Goal: Transaction & Acquisition: Purchase product/service

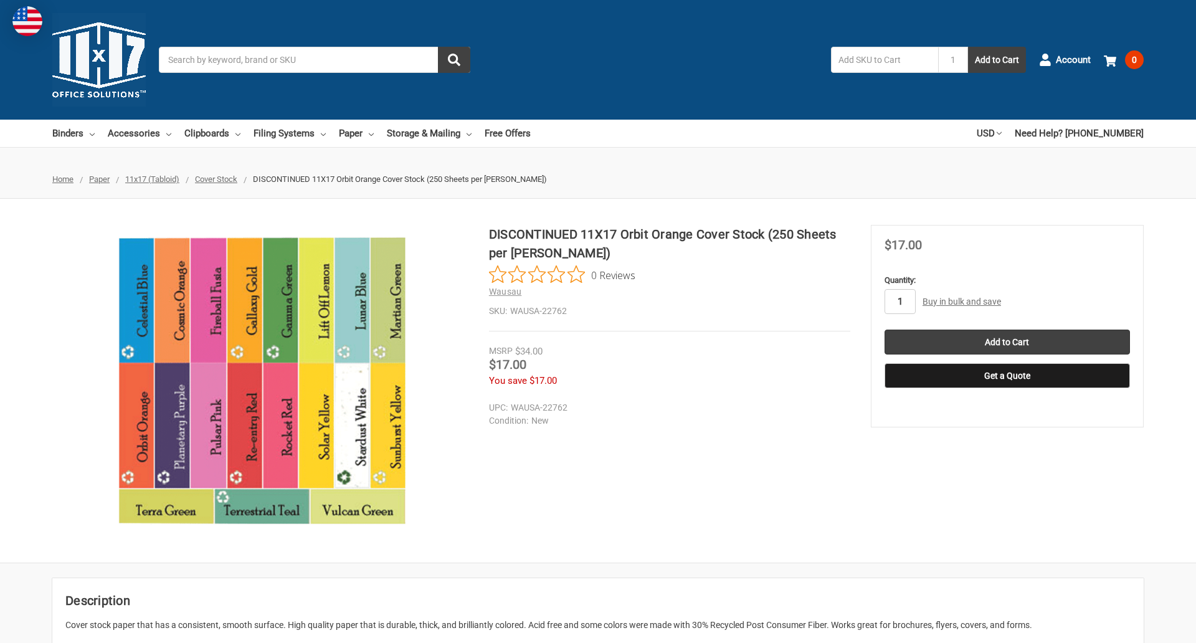
click at [899, 301] on input "1" at bounding box center [899, 301] width 31 height 25
click at [1006, 376] on button "Get a Quote" at bounding box center [1006, 375] width 245 height 25
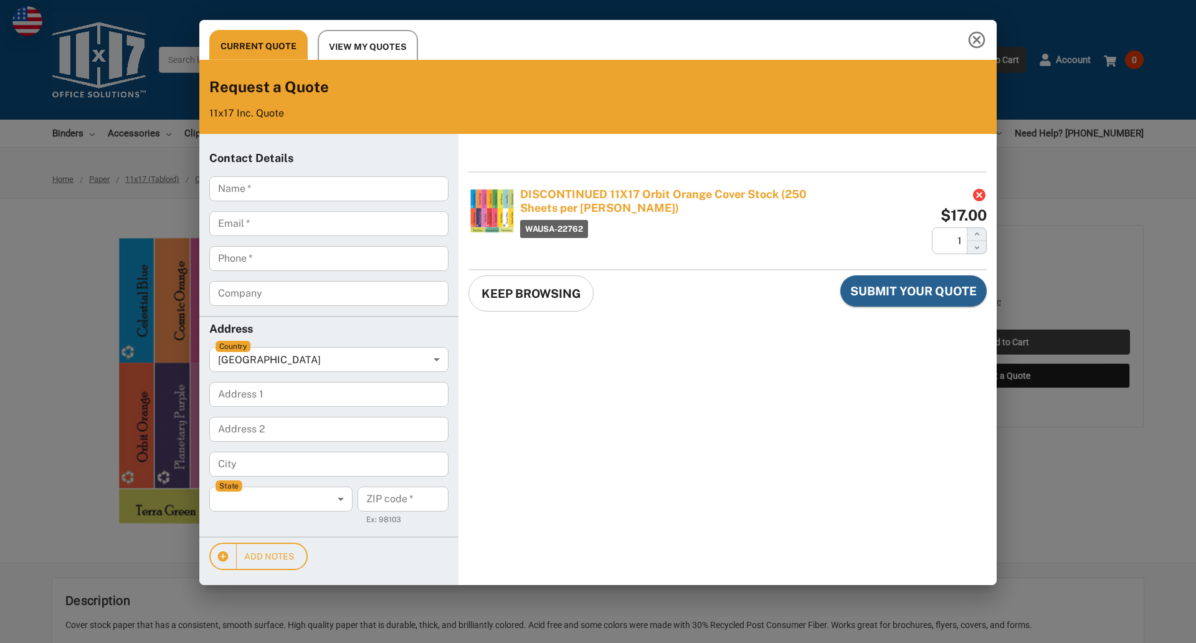
click at [1006, 342] on div "Current Quote View My Quotes Request a Quote 11x17 Inc. Quote Contact Details N…" at bounding box center [598, 321] width 1196 height 643
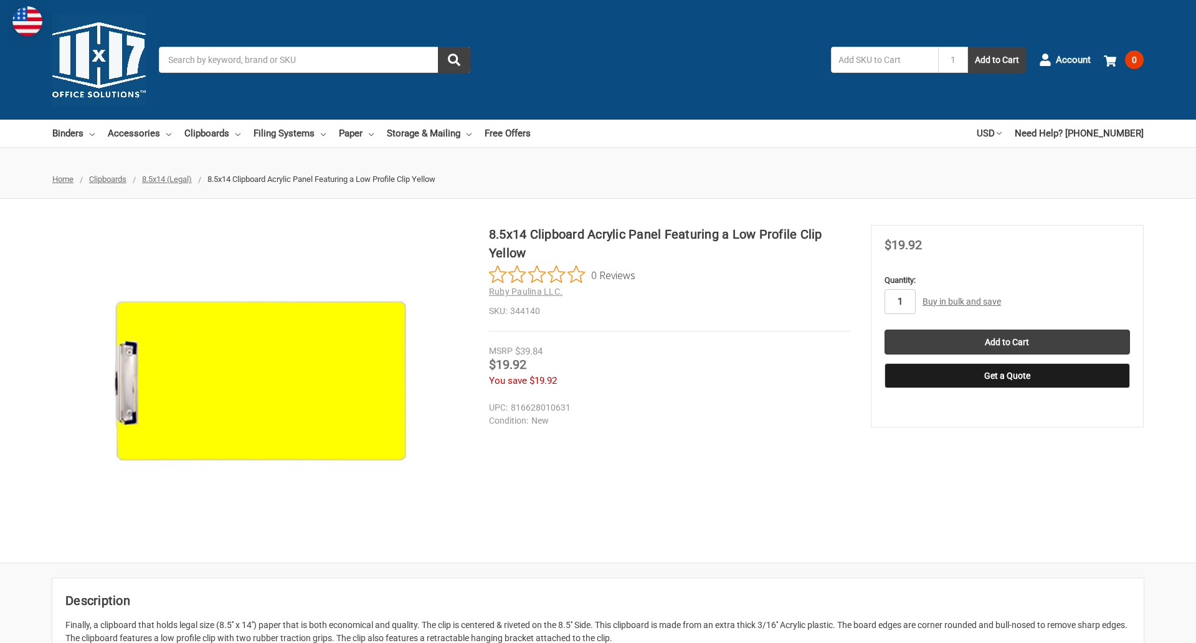
click at [899, 301] on input "1" at bounding box center [899, 301] width 31 height 25
type input "2"
click at [1006, 376] on button "Get a Quote" at bounding box center [1006, 375] width 245 height 25
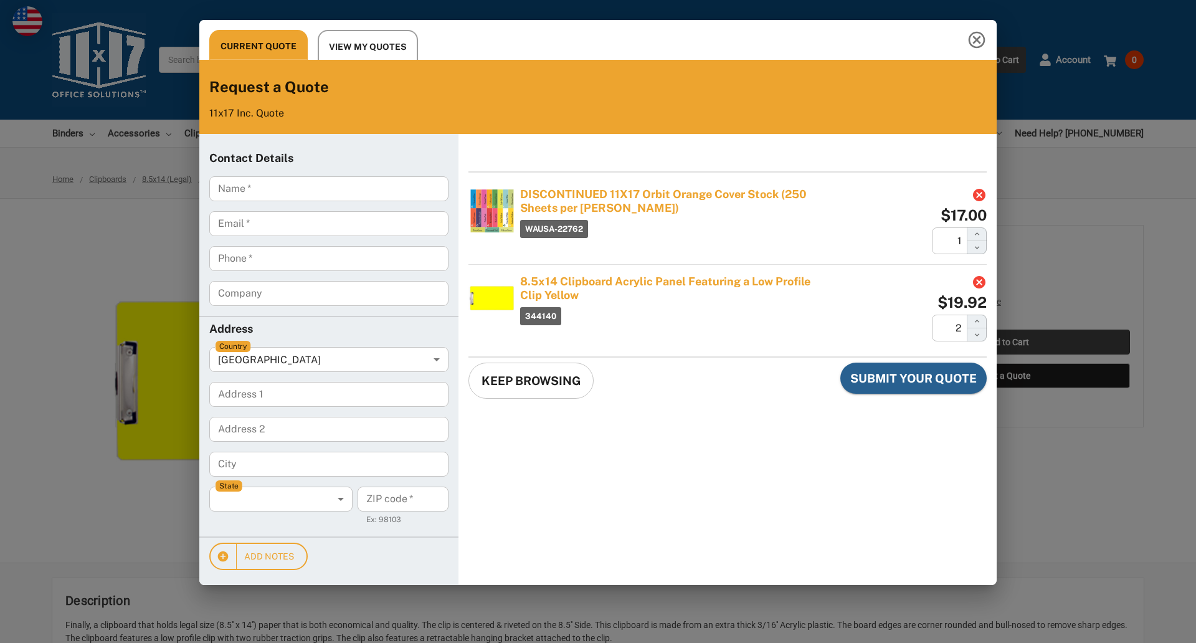
click at [1006, 342] on div "Current Quote View My Quotes Request a Quote 11x17 Inc. Quote Contact Details N…" at bounding box center [598, 321] width 1196 height 643
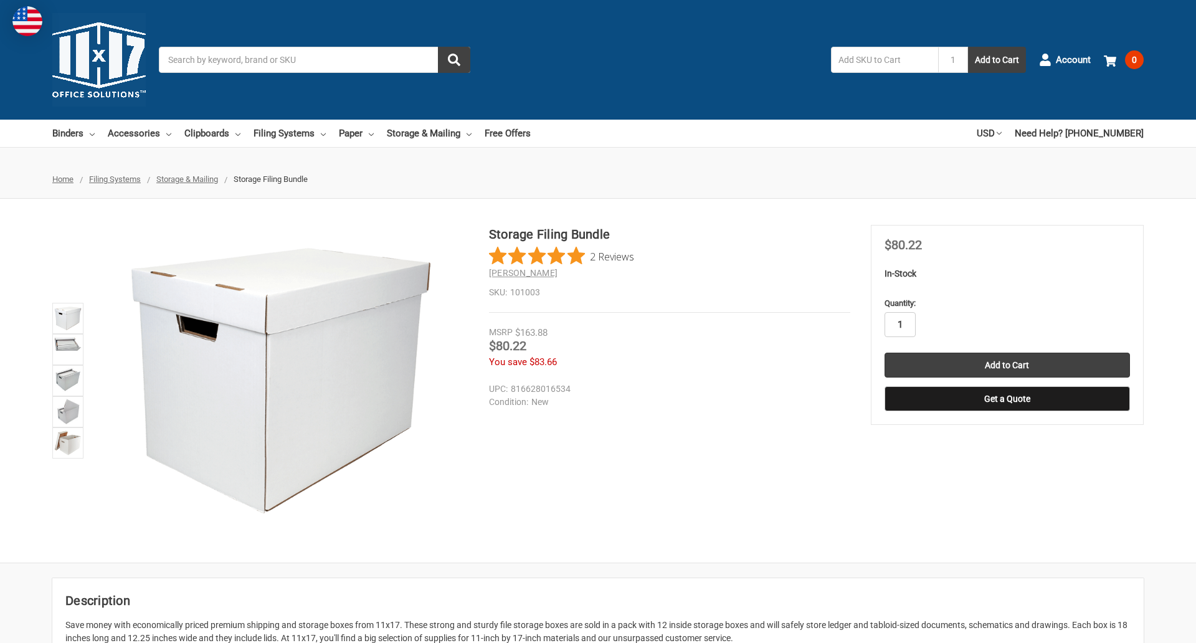
click at [899, 324] on input "1" at bounding box center [899, 324] width 31 height 25
type input "2"
click at [1006, 399] on button "Get a Quote" at bounding box center [1006, 398] width 245 height 25
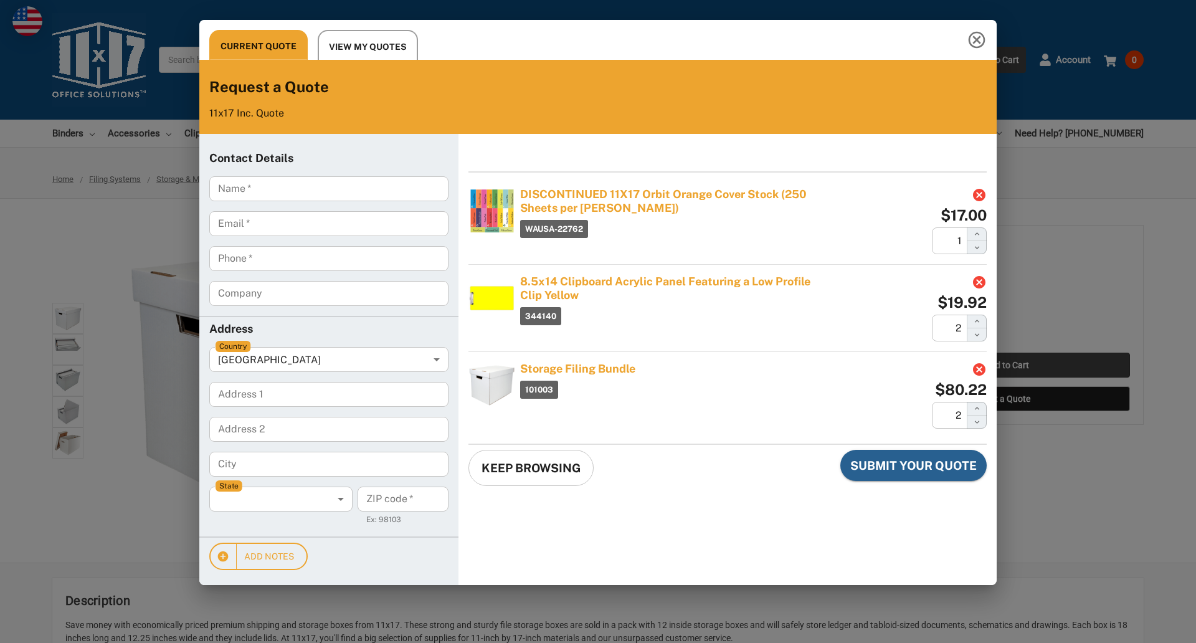
click at [1006, 365] on div "Current Quote View My Quotes Request a Quote 11x17 Inc. Quote Contact Details N…" at bounding box center [598, 321] width 1196 height 643
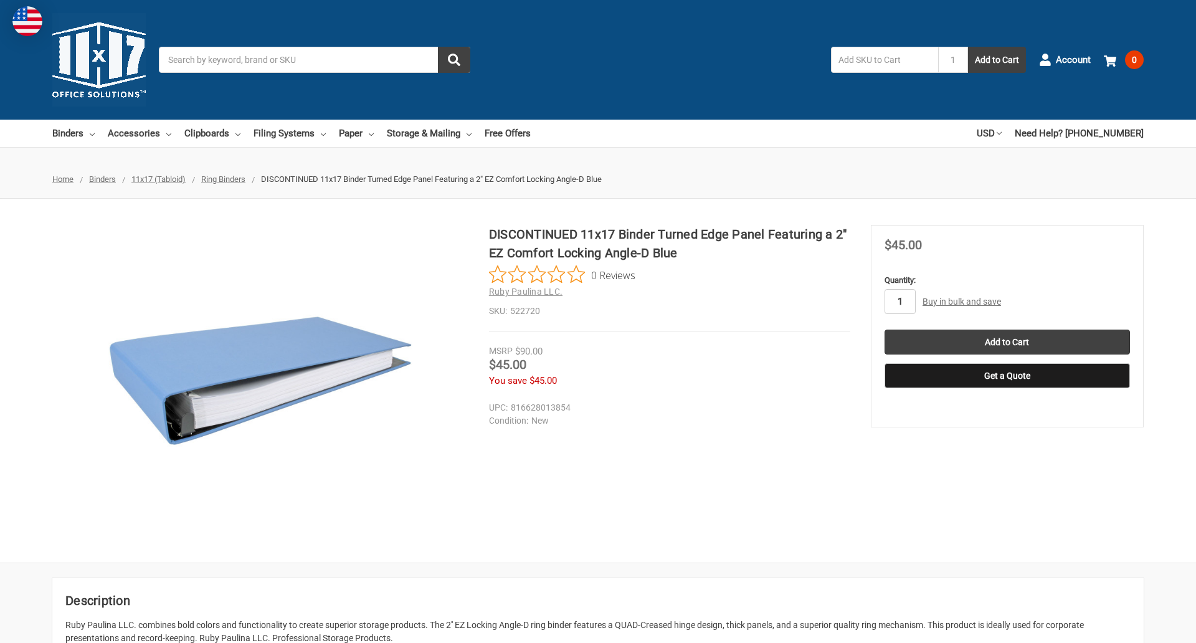
click at [899, 301] on input "1" at bounding box center [899, 301] width 31 height 25
type input "5"
click at [1006, 376] on button "Get a Quote" at bounding box center [1006, 375] width 245 height 25
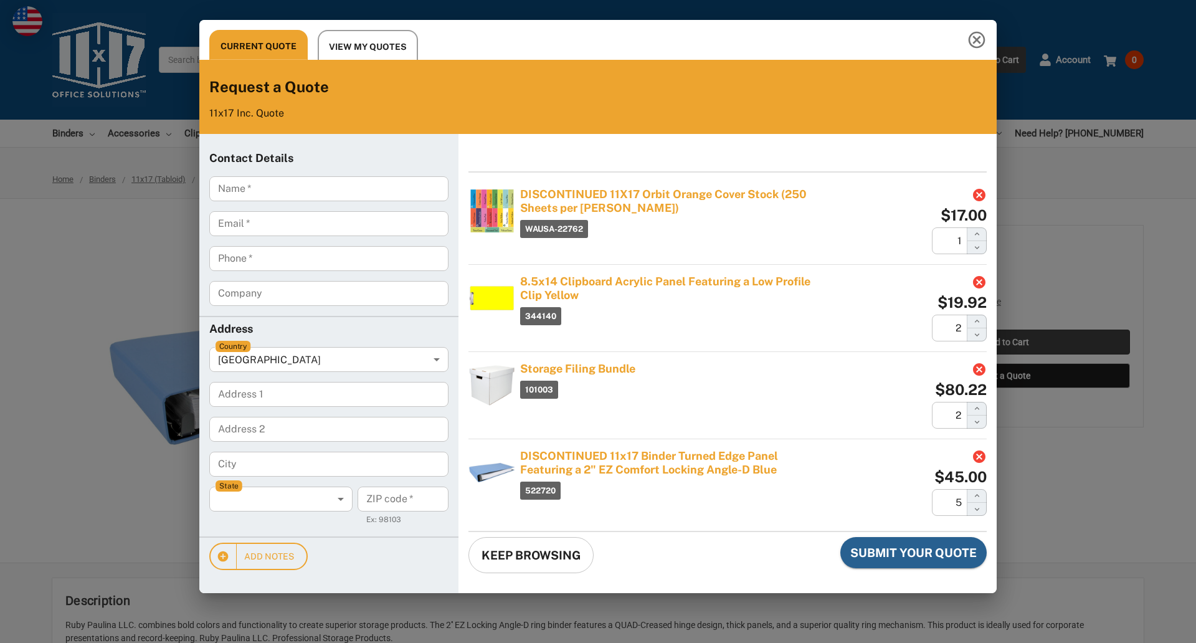
click at [1006, 342] on div "Current Quote View My Quotes Request a Quote 11x17 Inc. Quote Contact Details N…" at bounding box center [598, 321] width 1196 height 643
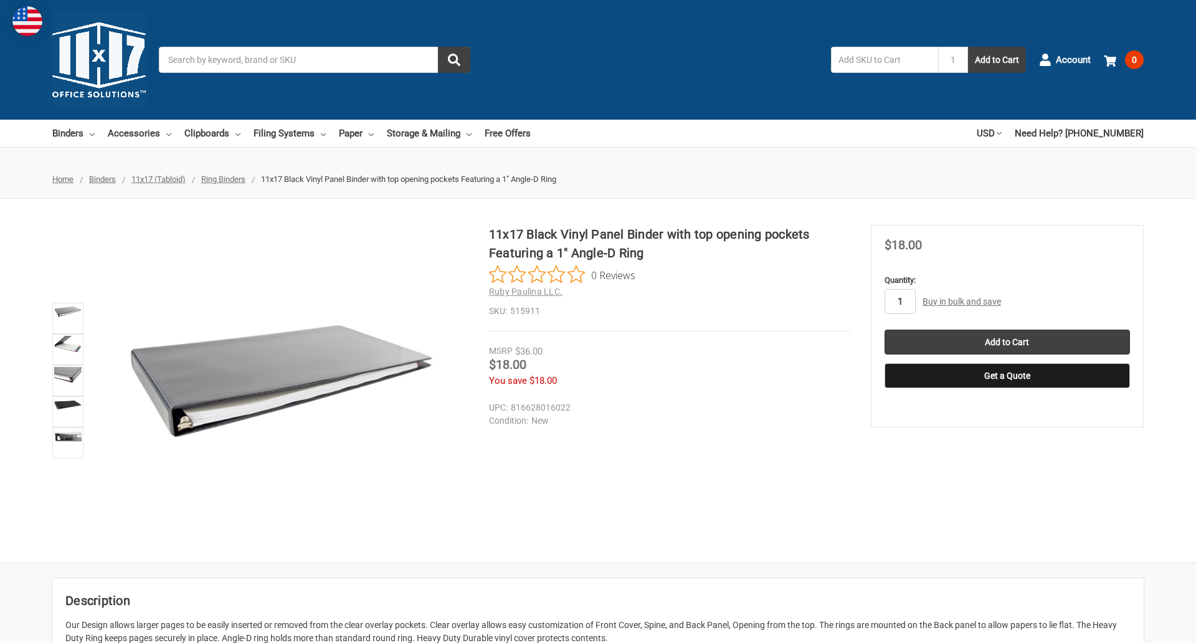
click at [899, 301] on input "1" at bounding box center [899, 301] width 31 height 25
click at [1006, 376] on button "Get a Quote" at bounding box center [1006, 375] width 245 height 25
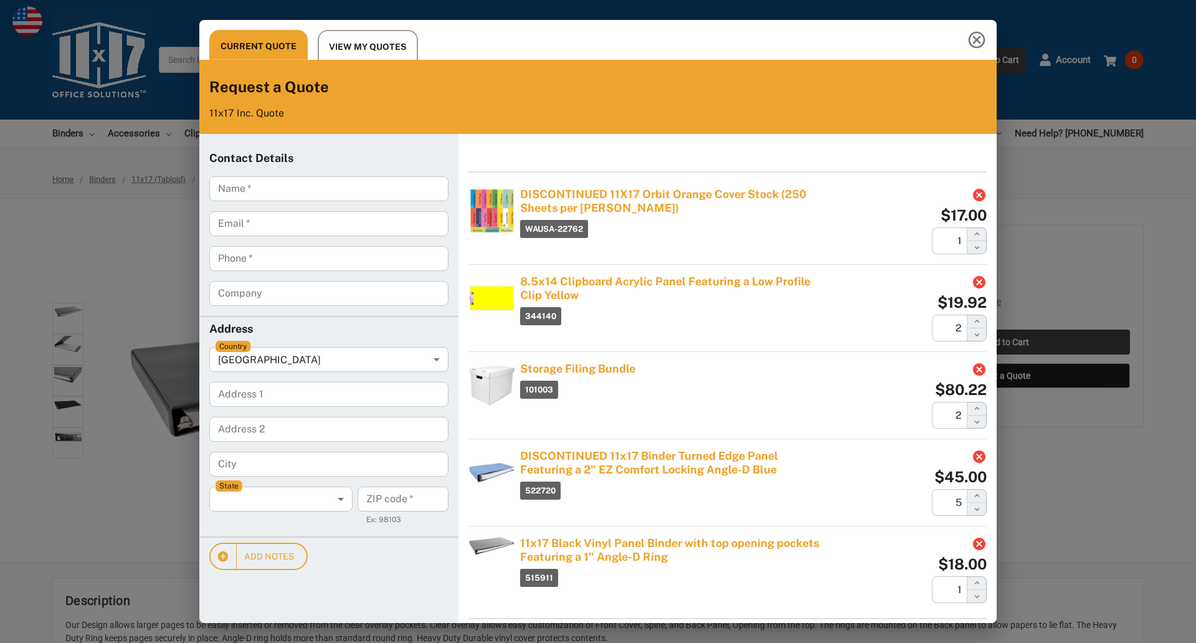
click at [1006, 342] on div "Current Quote View My Quotes Request a Quote 11x17 Inc. Quote Contact Details N…" at bounding box center [598, 321] width 1196 height 643
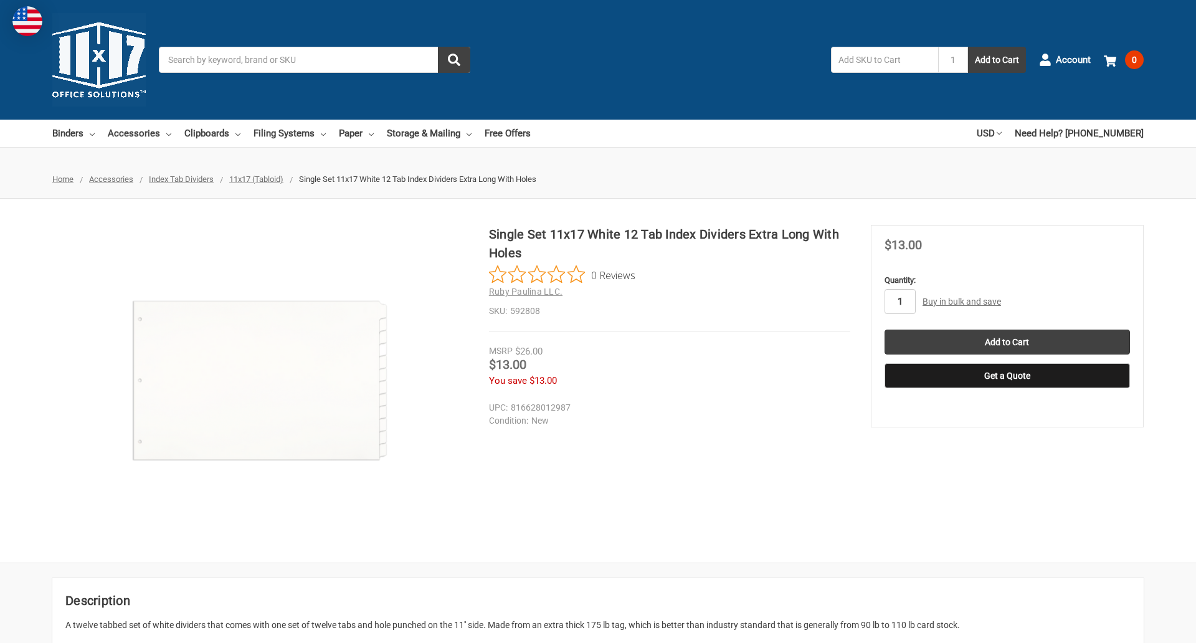
click at [899, 301] on input "1" at bounding box center [899, 301] width 31 height 25
type input "5"
click at [1006, 376] on button "Get a Quote" at bounding box center [1006, 375] width 245 height 25
click at [1006, 342] on input "Add to Cart" at bounding box center [1006, 341] width 245 height 25
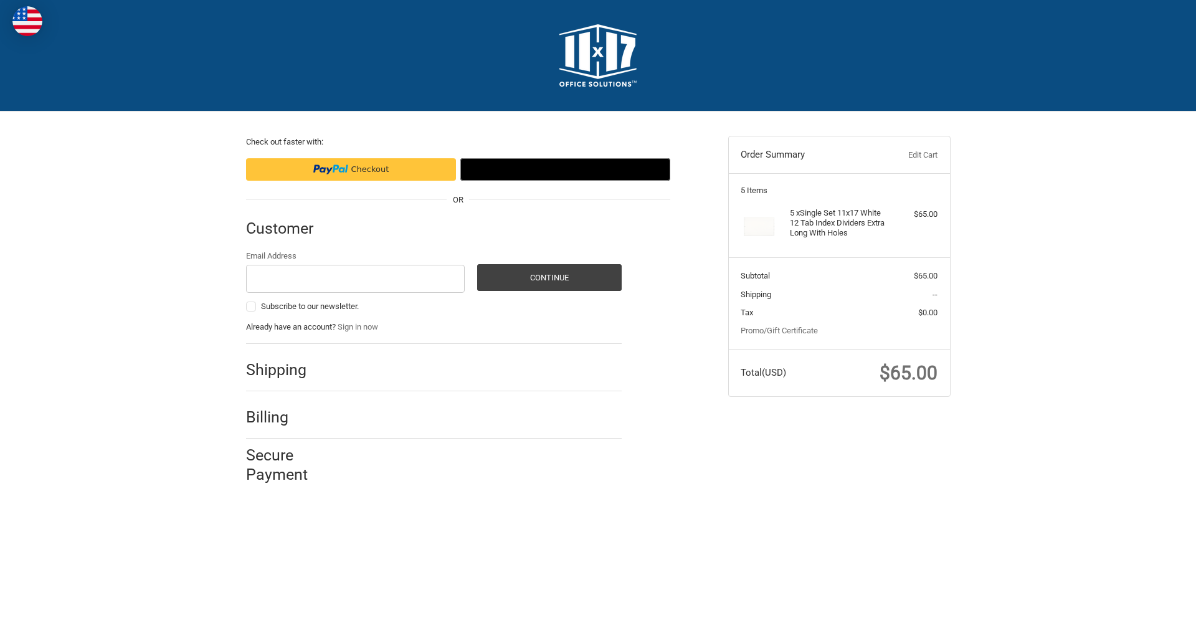
click at [355, 278] on input "Email Address" at bounding box center [355, 279] width 219 height 28
type input "reflectiz@bigcommerce.com"
click at [549, 277] on button "Continue" at bounding box center [549, 277] width 144 height 27
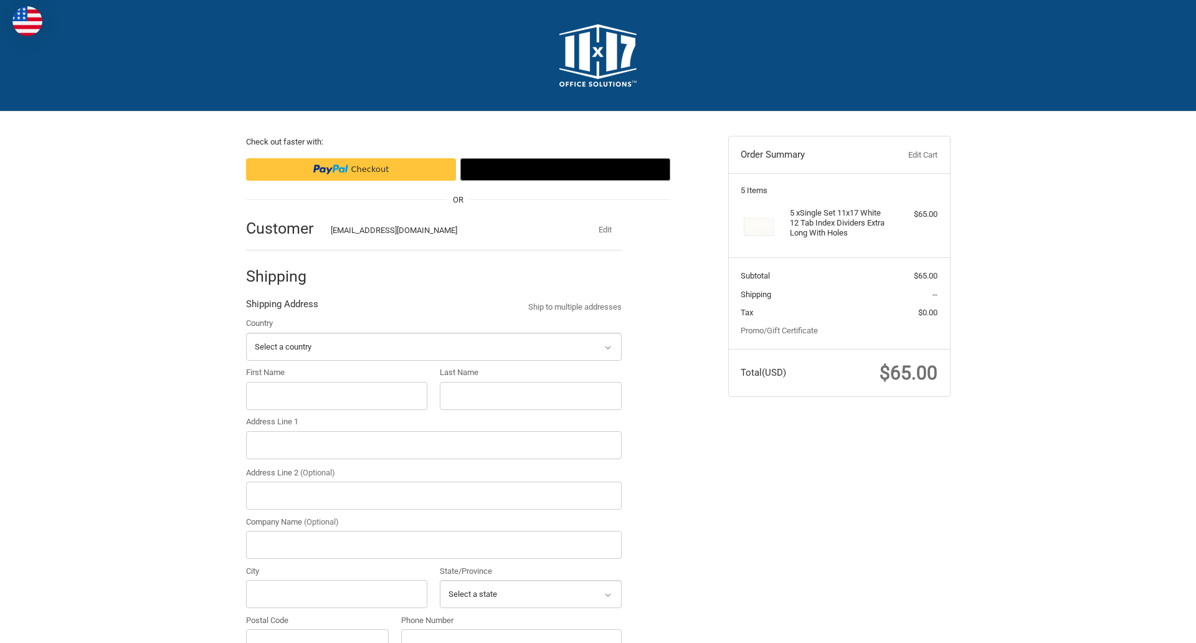
select select "US"
click at [336, 395] on input "First Name" at bounding box center [337, 396] width 182 height 28
type input "reflectiz"
click at [530, 395] on input "Last Name" at bounding box center [531, 396] width 182 height 28
type input "bigcommerce"
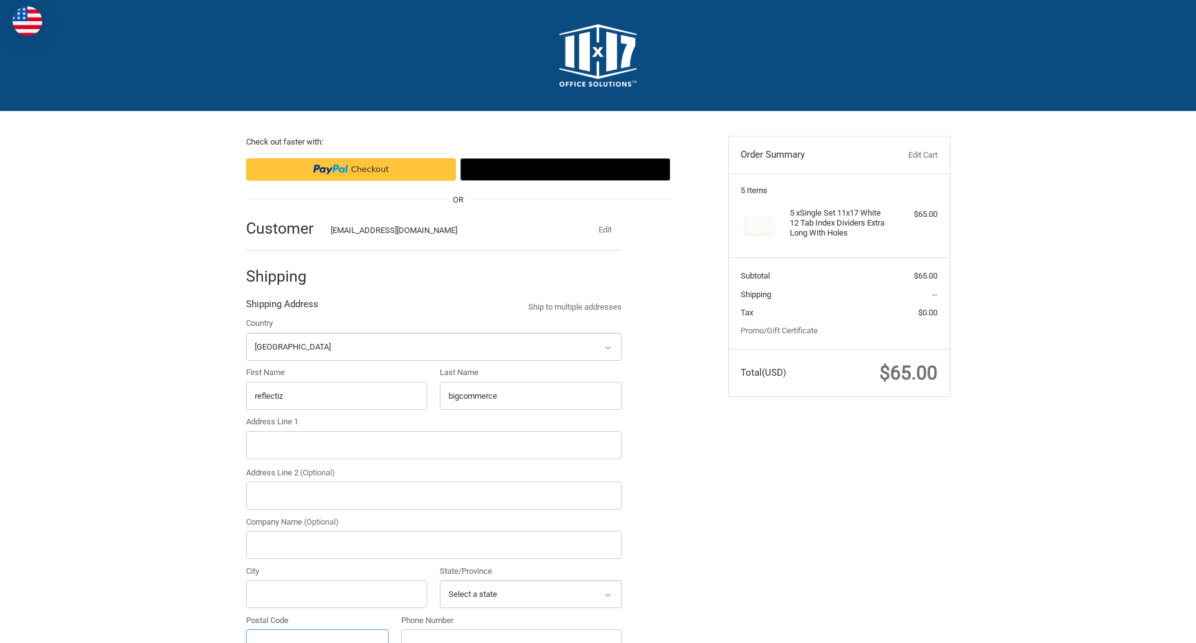
click at [317, 629] on input "Postal Code" at bounding box center [317, 643] width 143 height 28
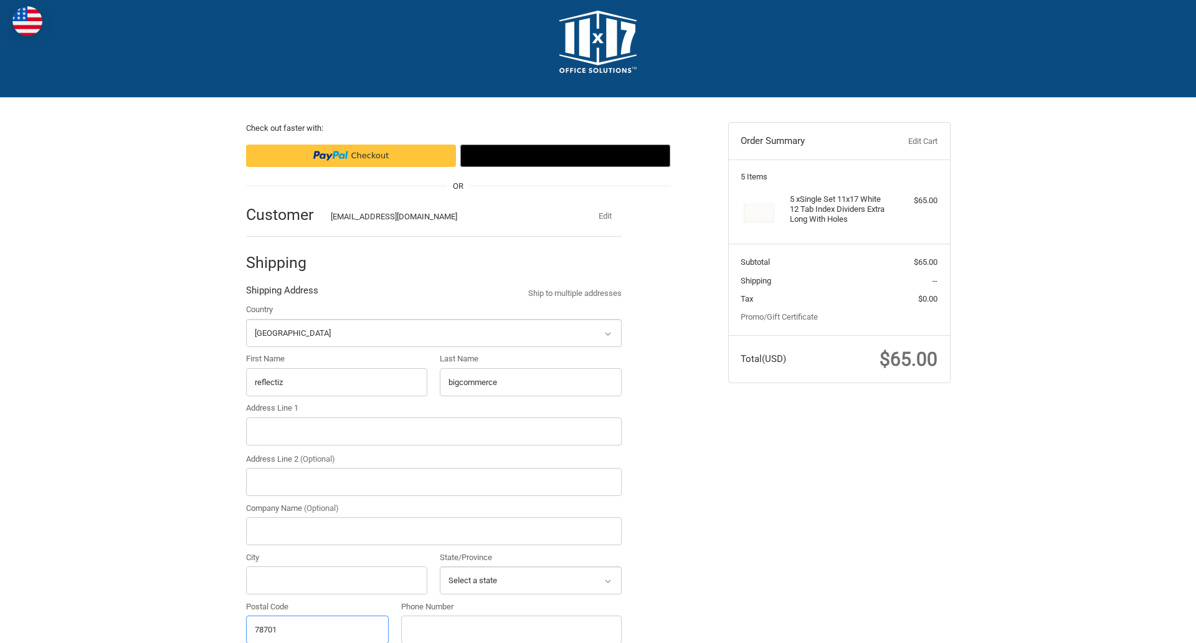
click at [317, 628] on input "78701" at bounding box center [317, 629] width 143 height 28
type input "78701"
click at [433, 431] on input "Address Line 1" at bounding box center [434, 431] width 376 height 28
type input "11305 4 Points Dr Building 2, Suite 100"
click at [281, 293] on legend "Shipping Address" at bounding box center [282, 293] width 72 height 20
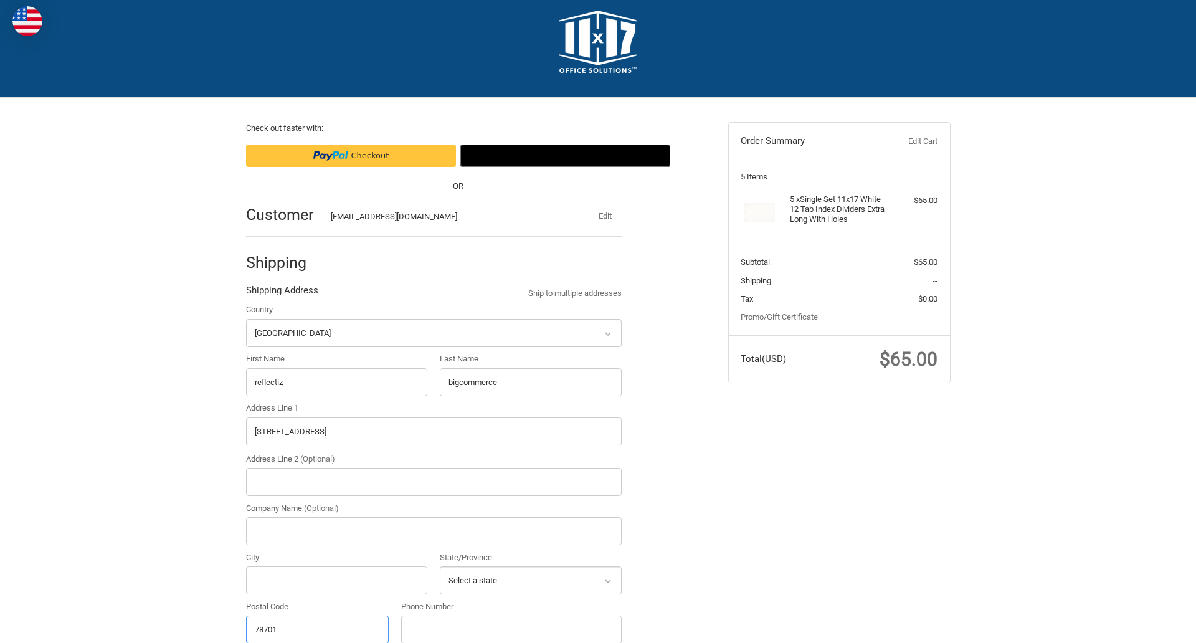
click at [317, 628] on input "78701" at bounding box center [317, 629] width 143 height 28
type input "78701"
select select "[GEOGRAPHIC_DATA]"
click at [433, 481] on input "Address Line 2 (Optional)" at bounding box center [434, 482] width 376 height 28
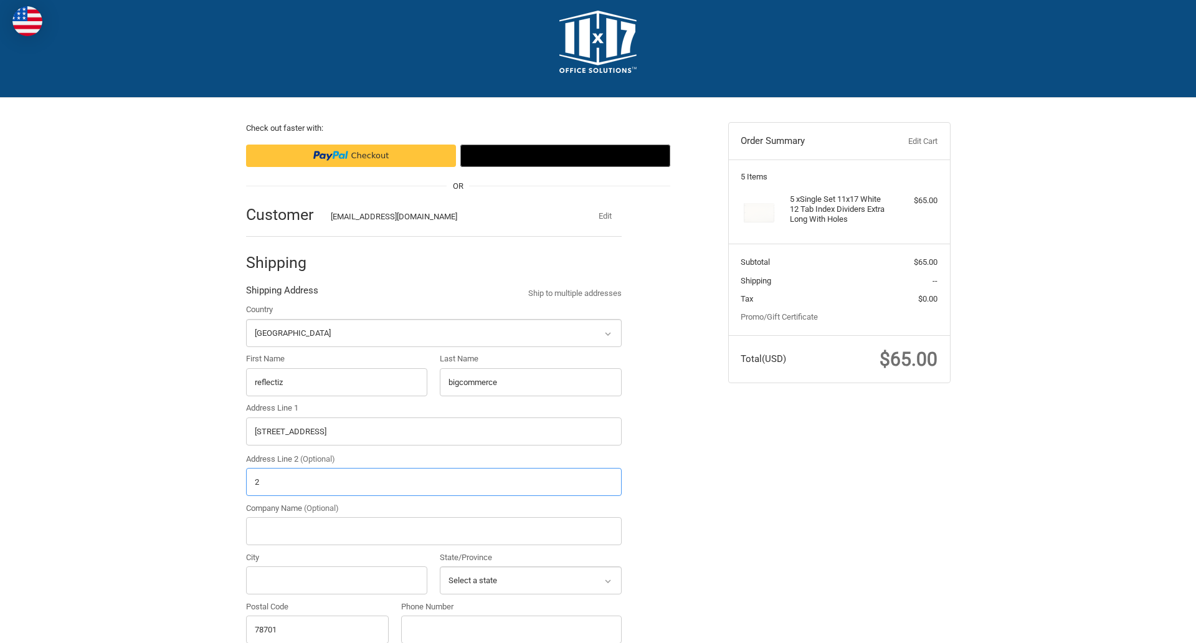
type input "2"
click at [336, 580] on input "City" at bounding box center [337, 580] width 182 height 28
click at [336, 580] on input "Austin" at bounding box center [337, 580] width 182 height 28
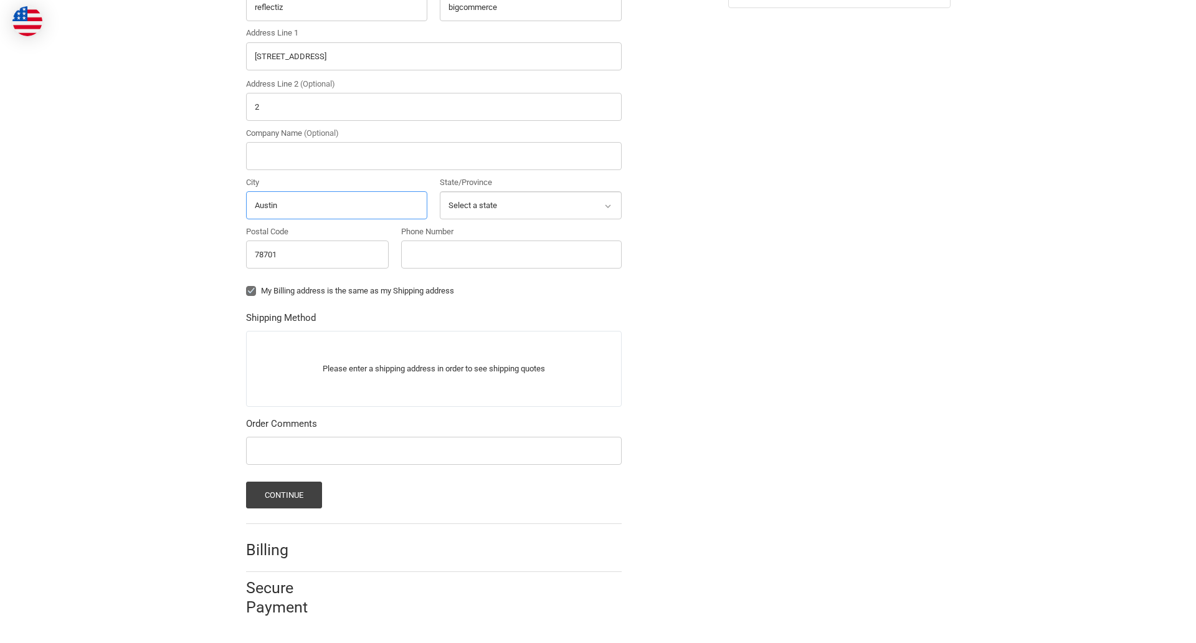
type input "Austin"
click at [511, 254] on input "Phone Number" at bounding box center [511, 254] width 220 height 28
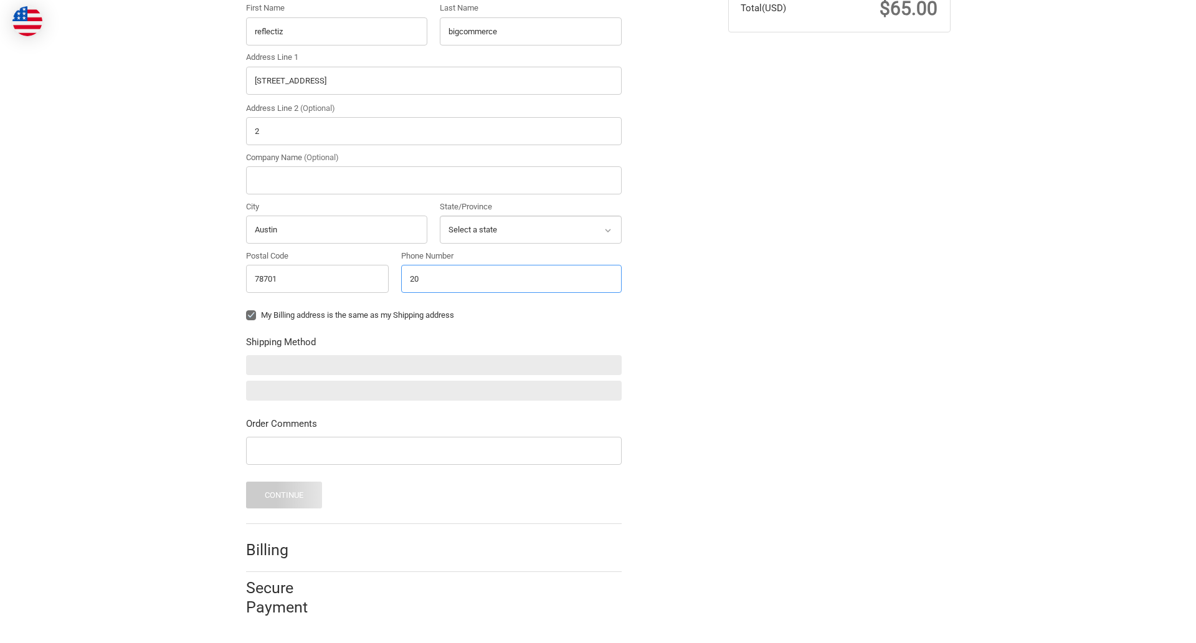
scroll to position [364, 0]
type input "2025550150"
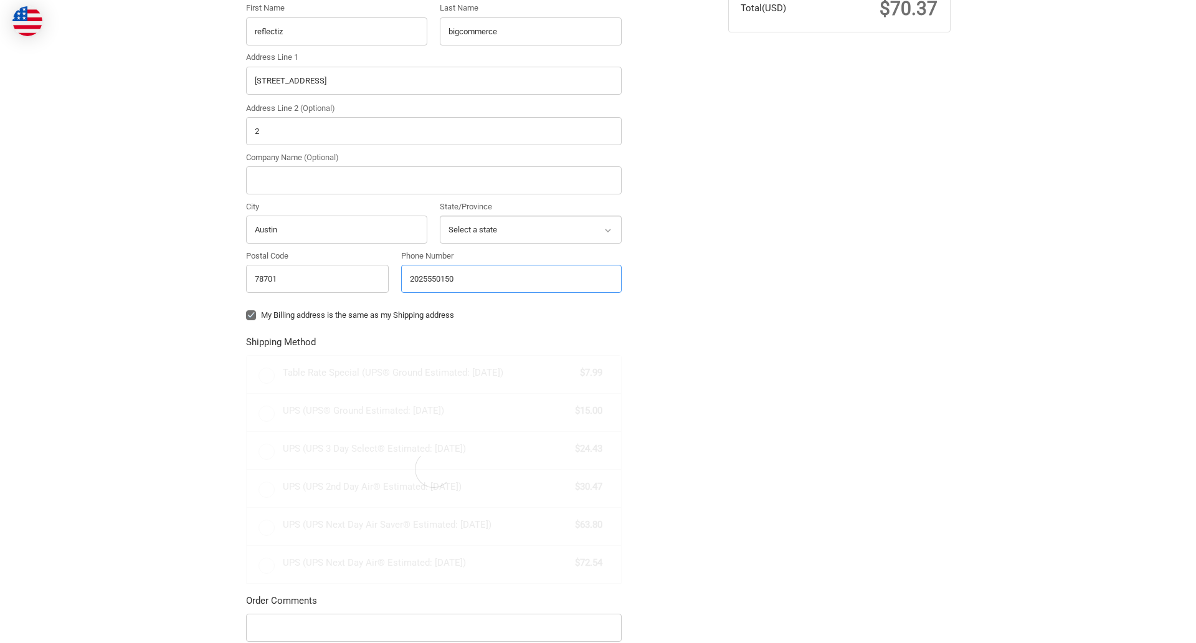
scroll to position [389, 0]
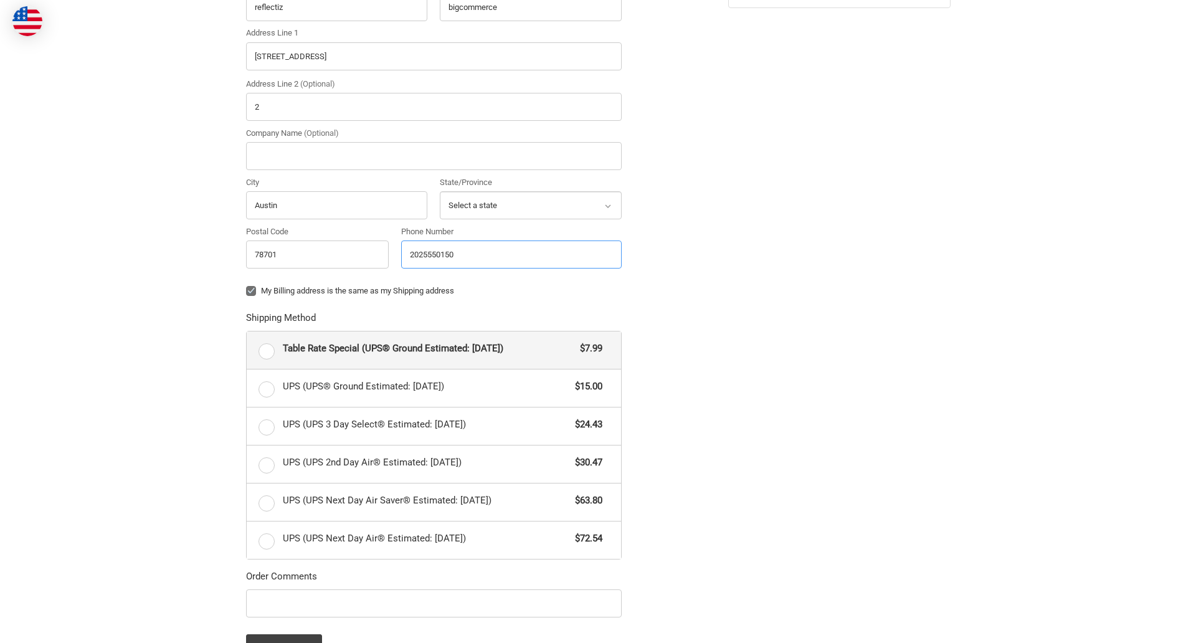
radio input "true"
type input "2025550150"
click at [433, 156] on input "Company Name (Optional)" at bounding box center [434, 156] width 376 height 28
type input "bigcommerce"
click at [246, 300] on form "Country Select a country Afghanistan Åland Islands Albania Algeria American Sam…" at bounding box center [434, 294] width 376 height 732
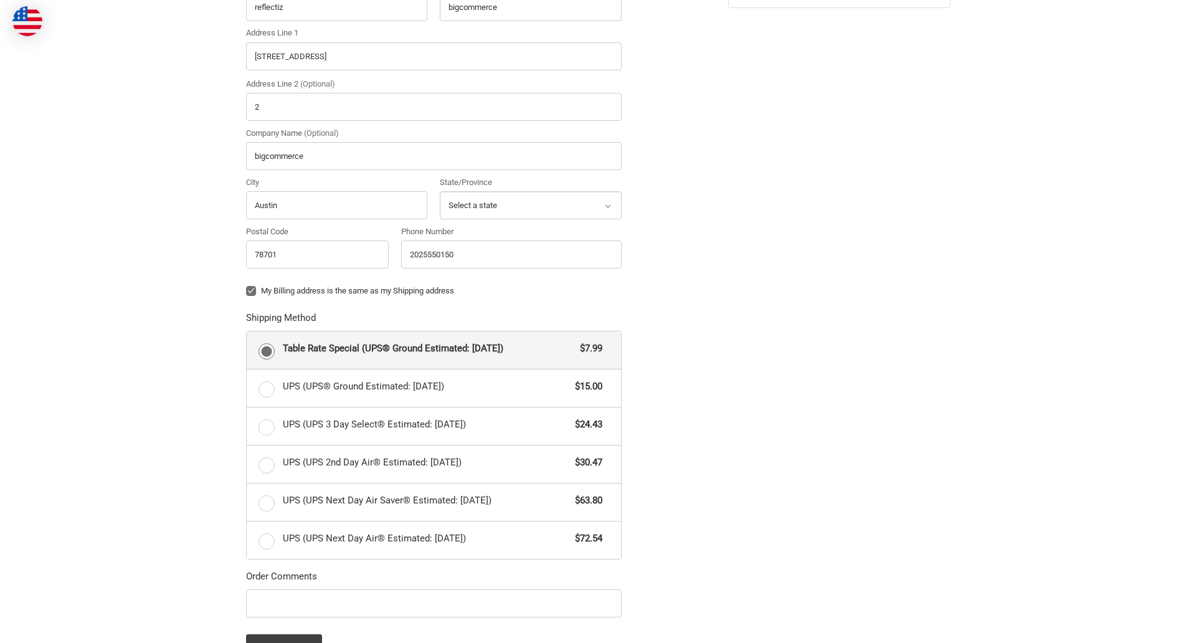
click at [246, 619] on form "Country Select a country Afghanistan Åland Islands Albania Algeria American Sam…" at bounding box center [434, 294] width 376 height 732
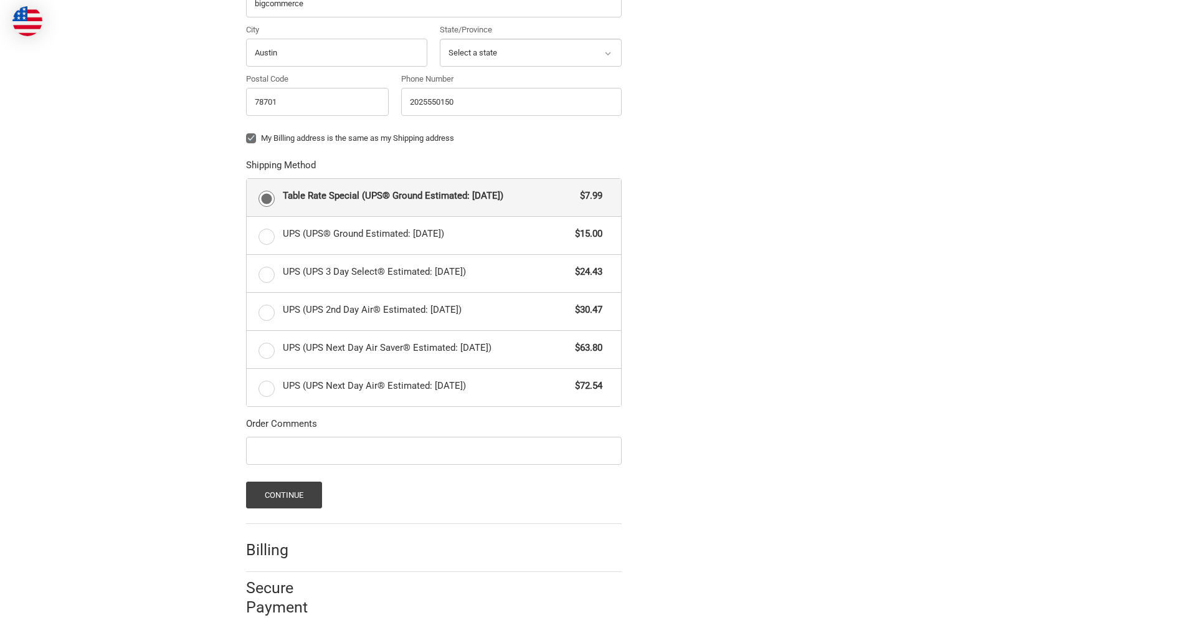
click at [433, 197] on span "Table Rate Special (UPS® Ground Estimated: Mon, Aug 25)" at bounding box center [428, 196] width 291 height 14
click at [247, 179] on input "Table Rate Special (UPS® Ground Estimated: Mon, Aug 25) $7.99" at bounding box center [247, 179] width 1 height 1
click at [283, 494] on button "Continue" at bounding box center [284, 494] width 77 height 27
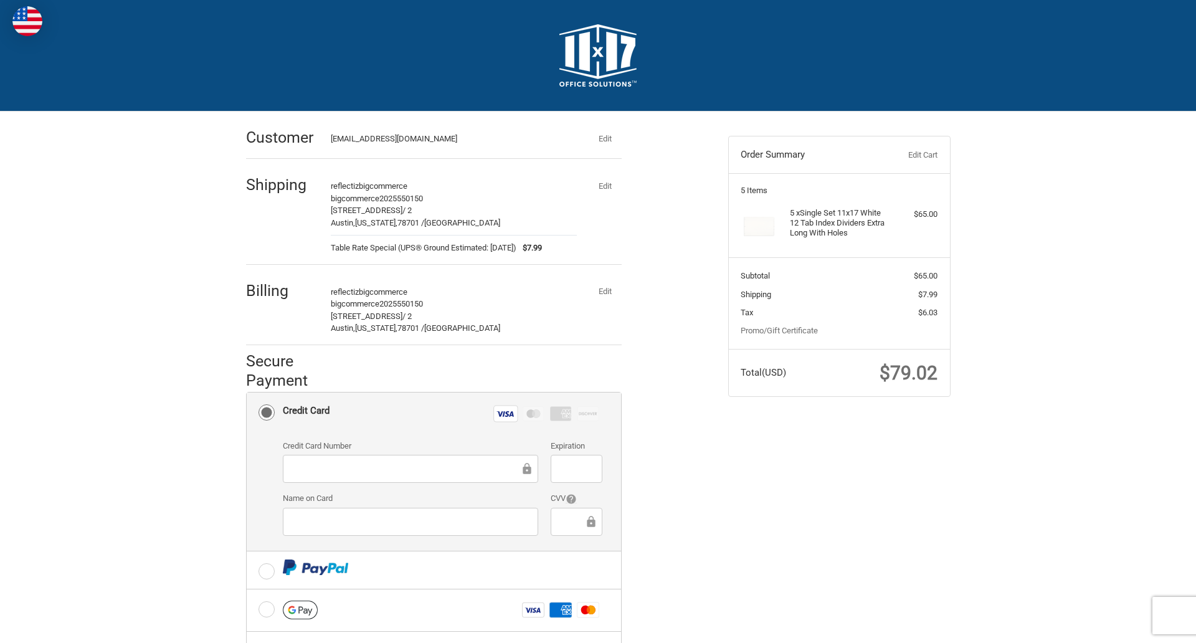
scroll to position [200, 0]
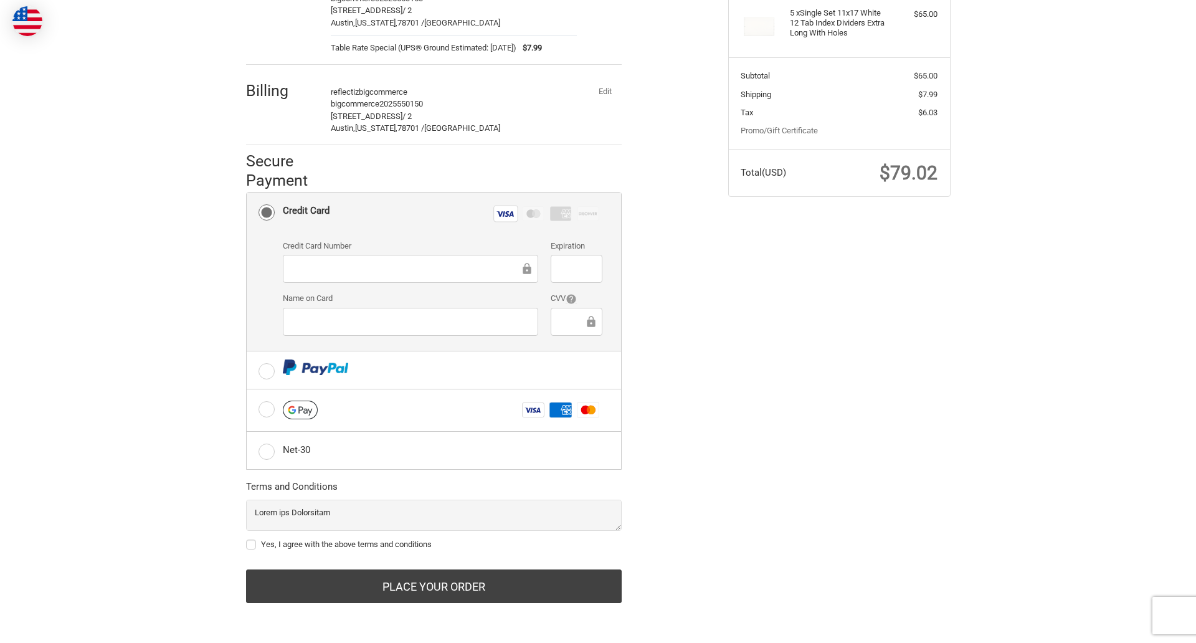
click at [433, 544] on label "Yes, I agree with the above terms and conditions" at bounding box center [434, 544] width 376 height 10
click at [247, 539] on input "Yes, I agree with the above terms and conditions" at bounding box center [246, 538] width 1 height 1
checkbox input "true"
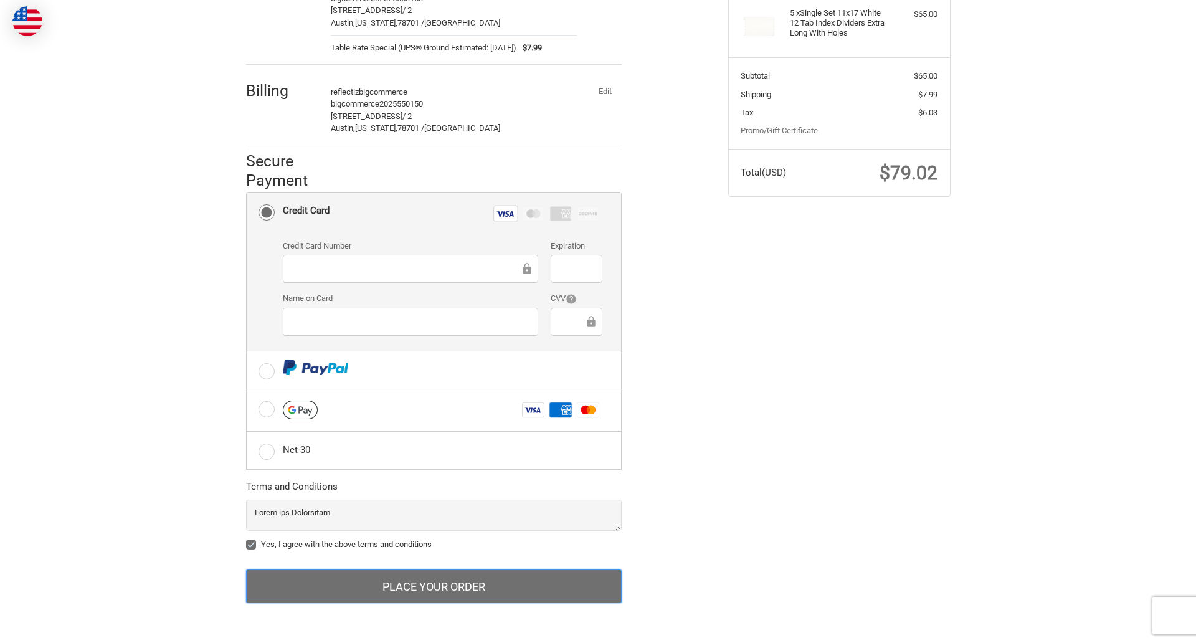
click at [433, 586] on button "Place Your Order" at bounding box center [434, 586] width 376 height 34
